Goal: Information Seeking & Learning: Learn about a topic

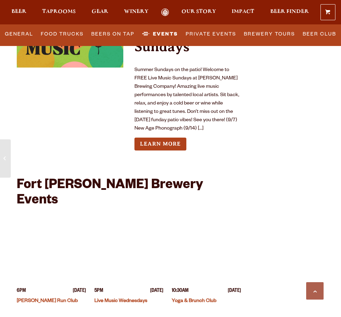
scroll to position [3033, 0]
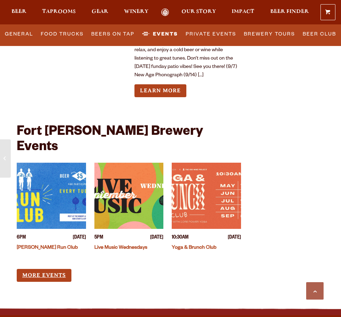
click at [42, 269] on link "More Events" at bounding box center [44, 275] width 55 height 13
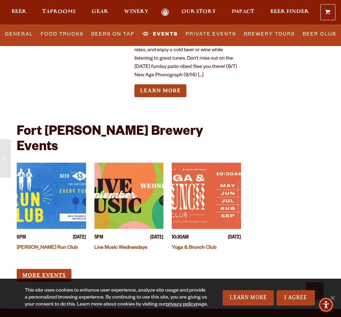
scroll to position [3064, 0]
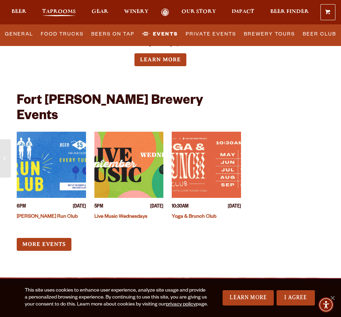
click at [55, 12] on span "Taprooms" at bounding box center [58, 12] width 33 height 6
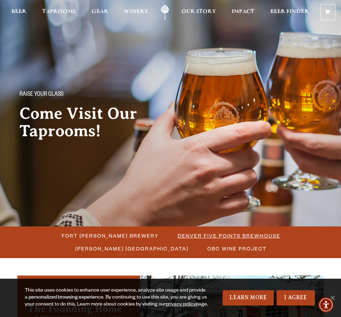
click at [177, 236] on span "Denver Five Points Brewhouse" at bounding box center [228, 235] width 103 height 10
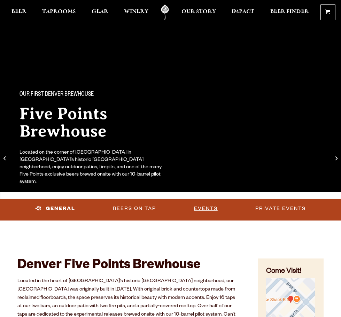
click at [198, 210] on link "Events" at bounding box center [205, 208] width 29 height 16
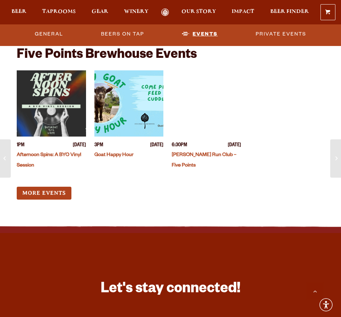
scroll to position [2107, 0]
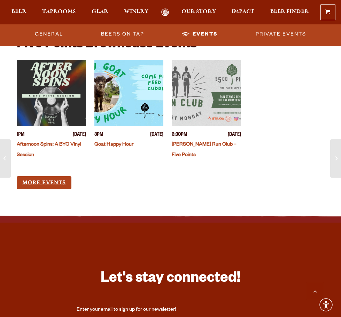
click at [26, 182] on link "More Events" at bounding box center [44, 182] width 55 height 13
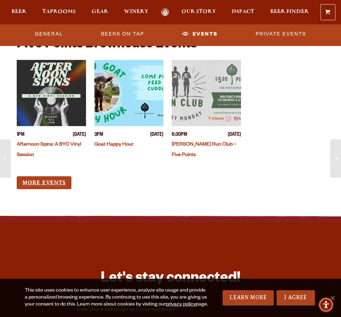
scroll to position [2111, 0]
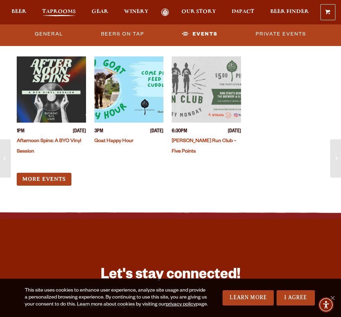
click at [66, 12] on span "Taprooms" at bounding box center [58, 12] width 33 height 6
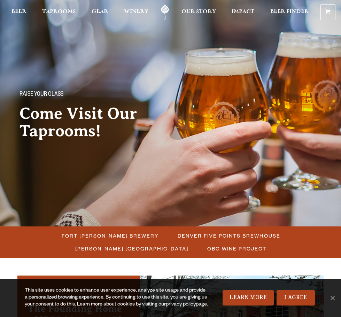
click at [188, 243] on span "[PERSON_NAME] [GEOGRAPHIC_DATA]" at bounding box center [131, 248] width 113 height 10
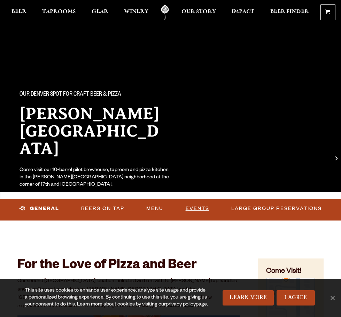
click at [198, 205] on link "Events" at bounding box center [197, 208] width 29 height 16
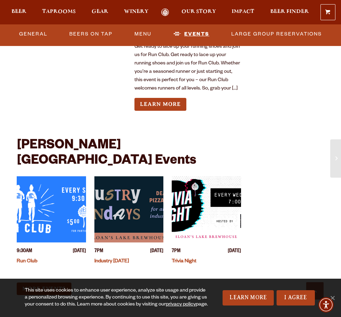
scroll to position [1747, 0]
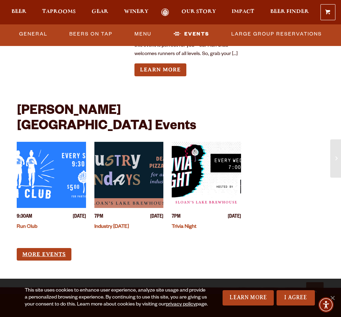
click at [58, 248] on link "More Events" at bounding box center [44, 254] width 55 height 13
